Goal: Task Accomplishment & Management: Complete application form

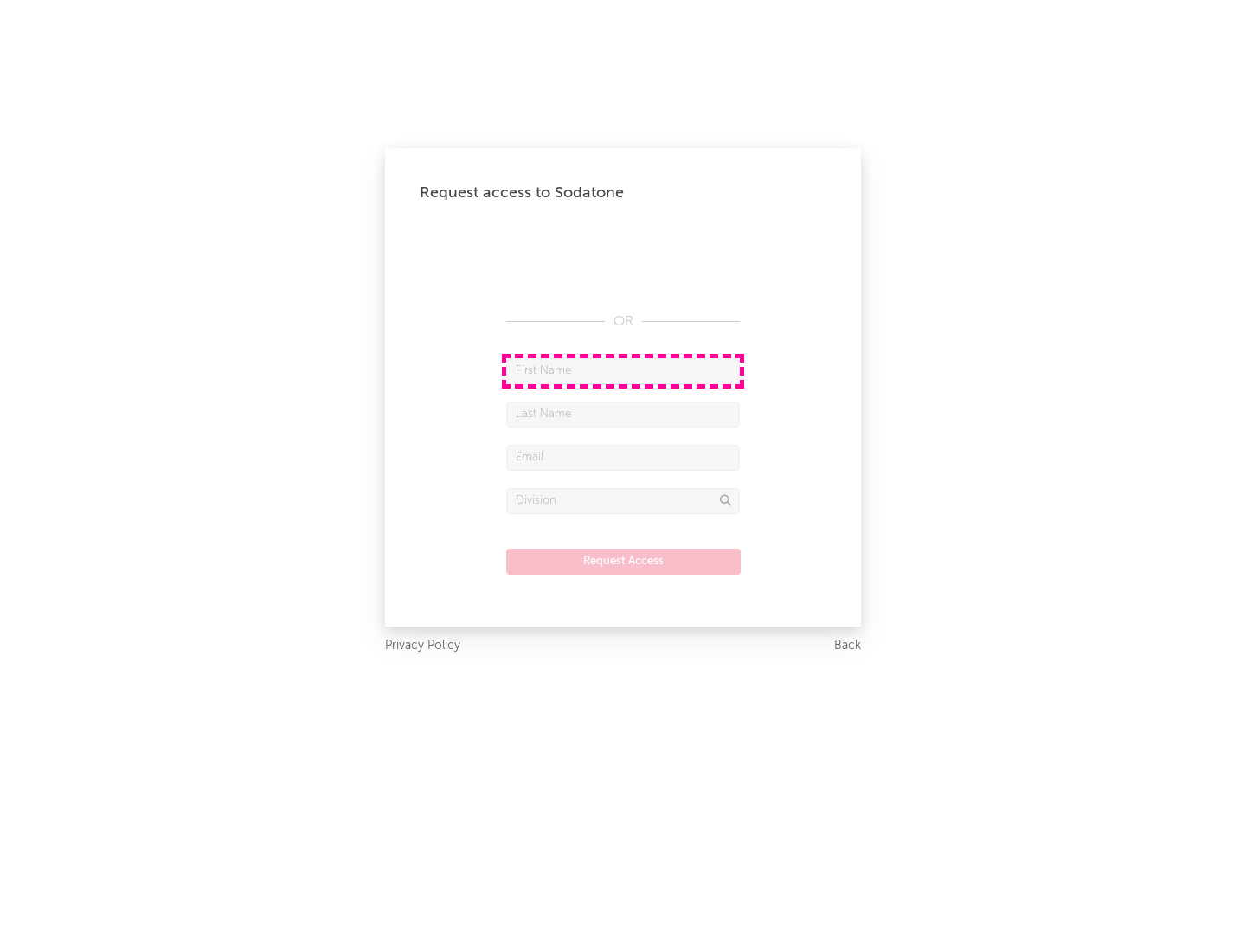
click at [623, 371] on input "text" at bounding box center [623, 371] width 233 height 26
type input "[PERSON_NAME]"
click at [623, 413] on input "text" at bounding box center [623, 414] width 233 height 26
type input "[PERSON_NAME]"
click at [623, 457] on input "text" at bounding box center [623, 458] width 233 height 26
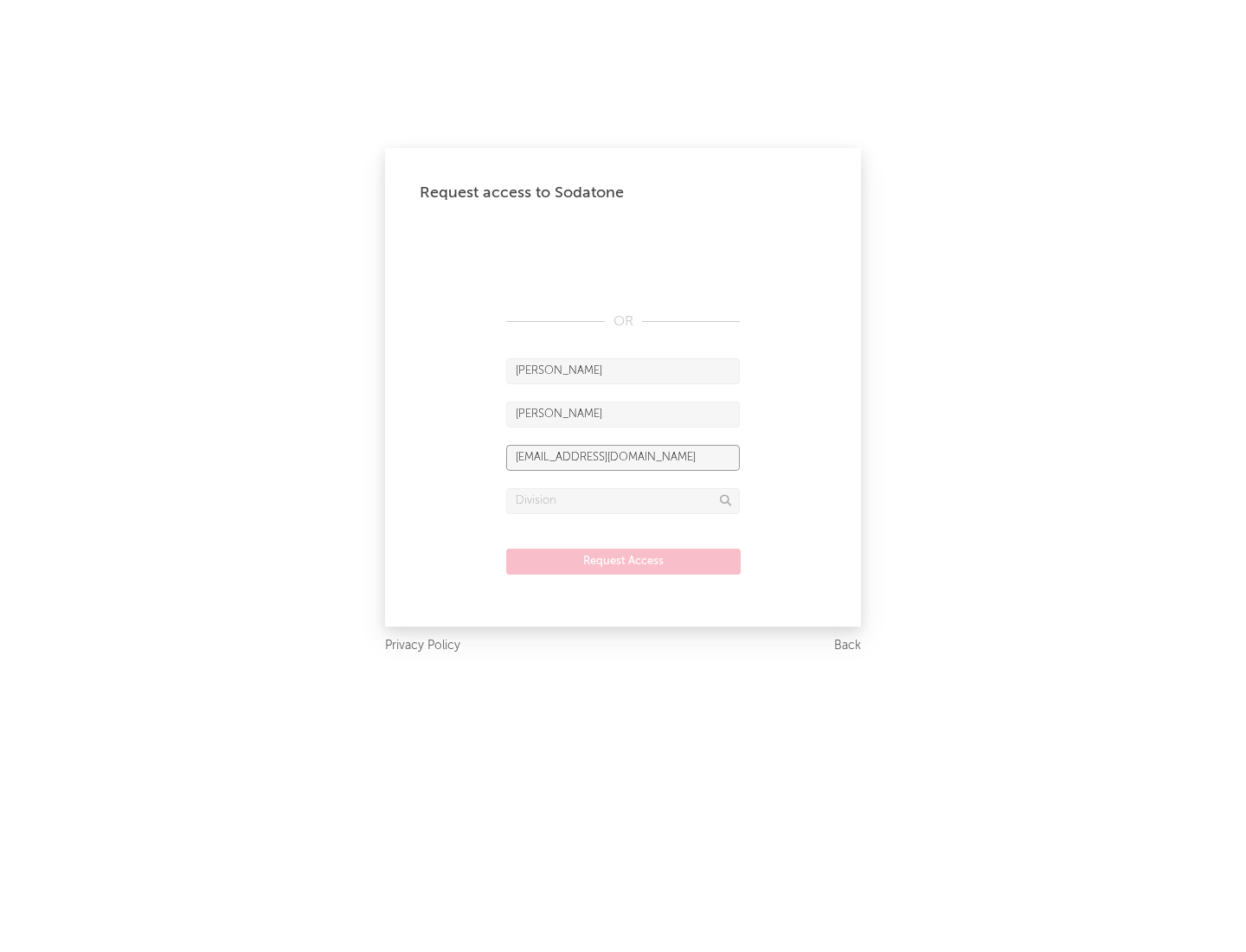
type input "[EMAIL_ADDRESS][DOMAIN_NAME]"
click at [623, 500] on input "text" at bounding box center [623, 501] width 233 height 26
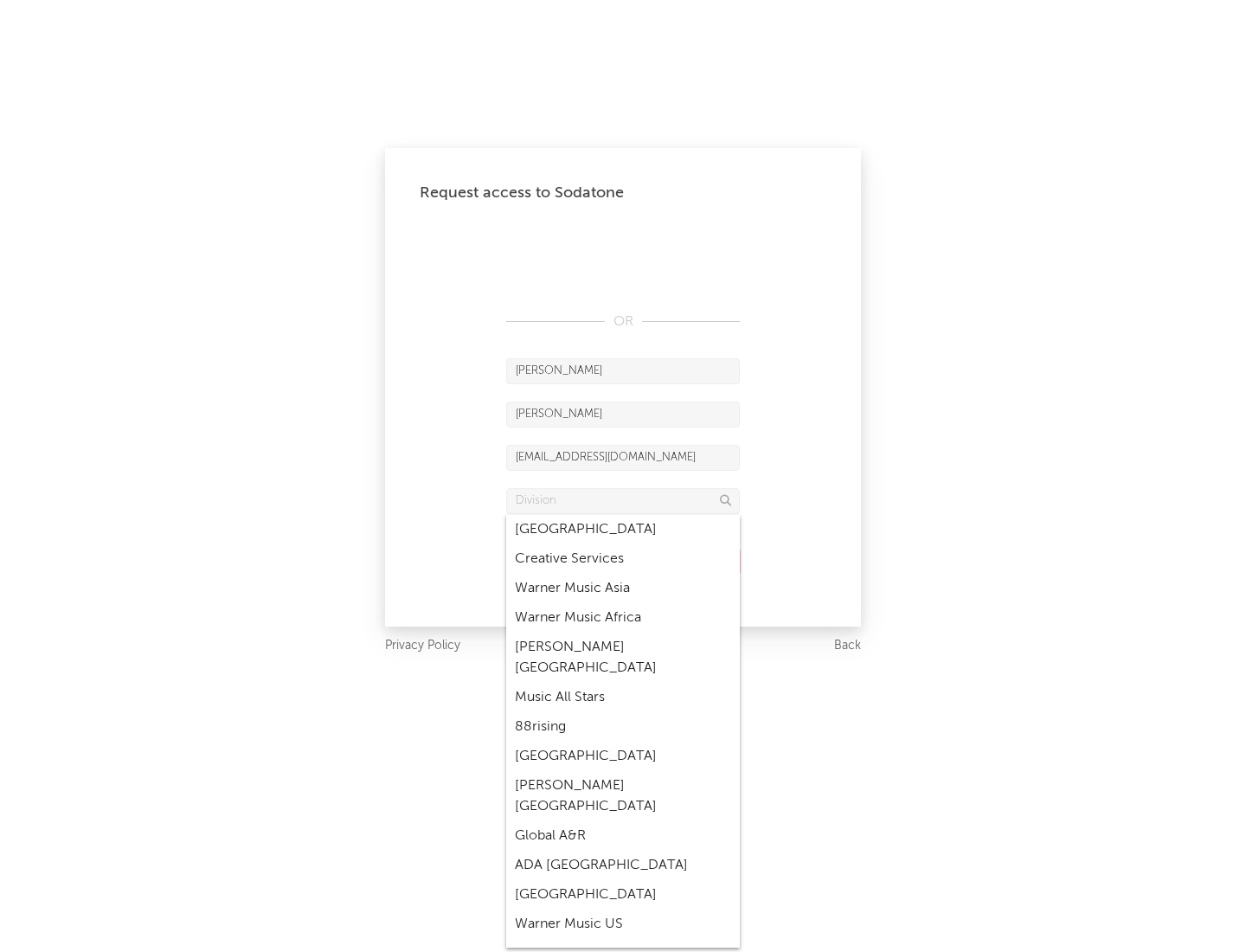
click at [623, 683] on div "Music All Stars" at bounding box center [623, 698] width 233 height 30
type input "Music All Stars"
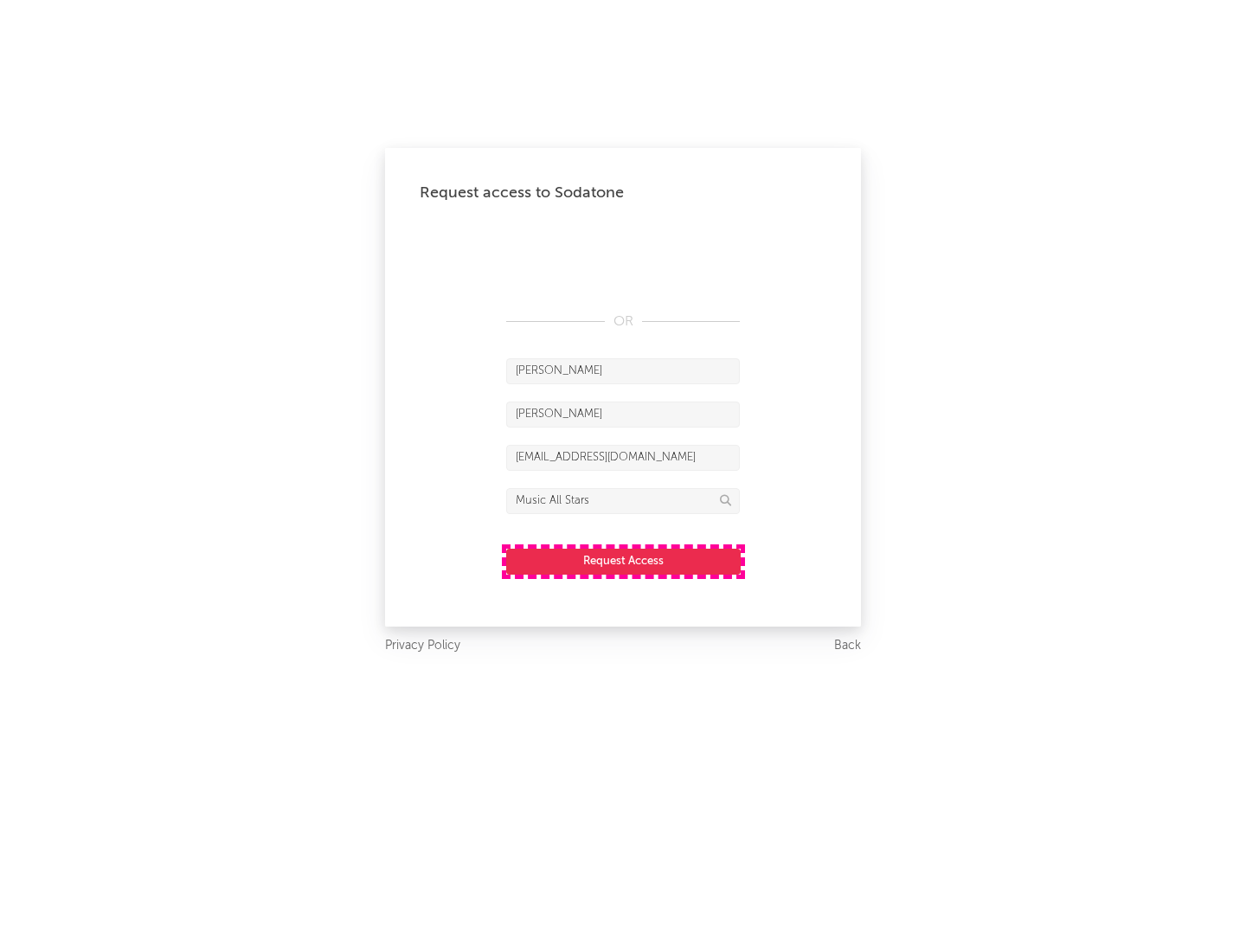
click at [623, 561] on button "Request Access" at bounding box center [623, 562] width 234 height 26
